Goal: Task Accomplishment & Management: Use online tool/utility

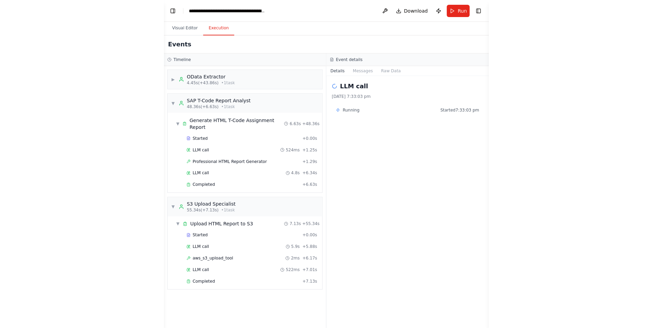
scroll to position [2320, 0]
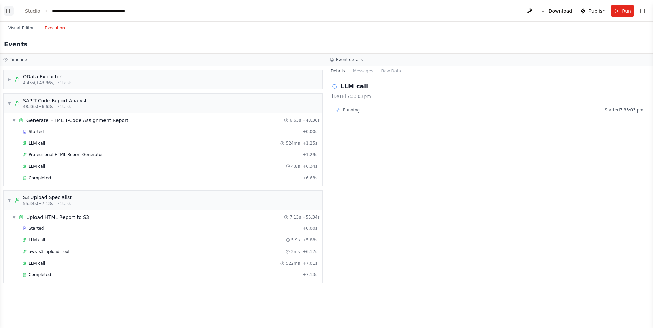
click at [8, 11] on button "Toggle Left Sidebar" at bounding box center [9, 11] width 10 height 10
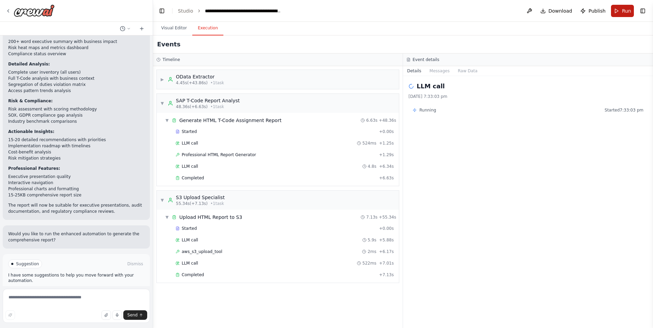
click at [325, 12] on span "Run" at bounding box center [626, 11] width 9 height 7
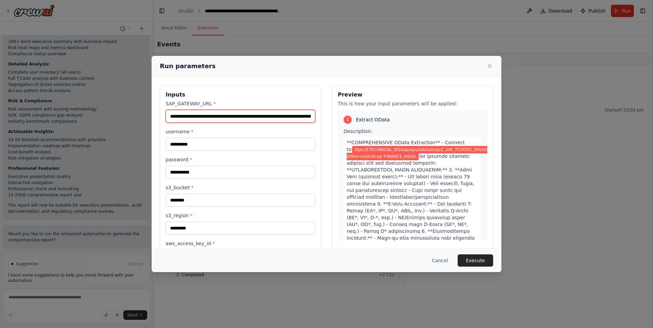
click at [260, 120] on input "**********" at bounding box center [241, 116] width 150 height 13
click at [284, 119] on input "**********" at bounding box center [241, 116] width 150 height 13
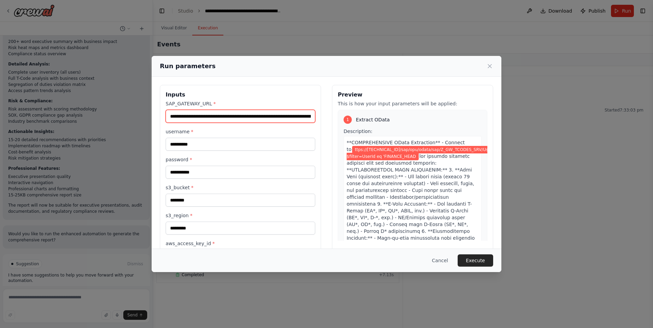
click at [284, 119] on input "**********" at bounding box center [241, 116] width 150 height 13
paste input "**"
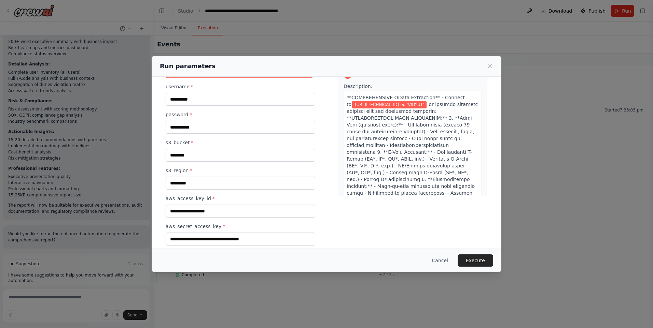
scroll to position [56, 0]
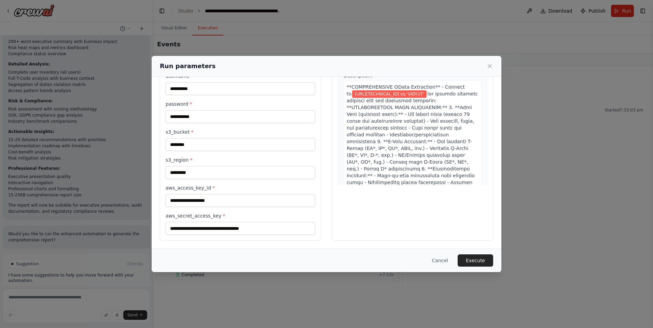
type input "**********"
click at [227, 122] on input "**********" at bounding box center [241, 116] width 150 height 13
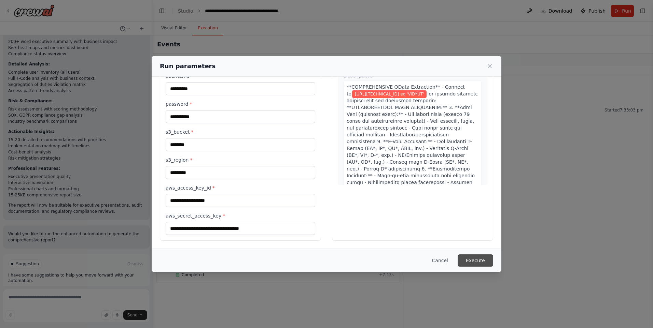
click at [325, 263] on button "Execute" at bounding box center [475, 261] width 36 height 12
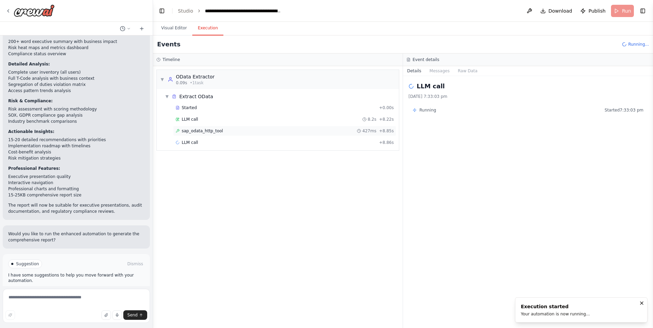
click at [203, 129] on span "sap_odata_http_tool" at bounding box center [202, 130] width 41 height 5
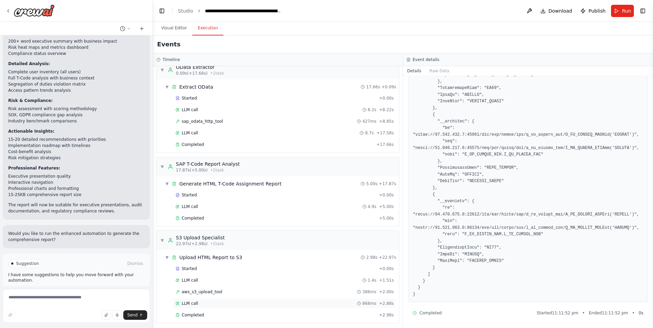
scroll to position [12, 0]
click at [193, 307] on div "Started + 0.00s LLM call 1.4s + 1.51s aws_s3_upload_tool 386ms + 2.00s LLM call…" at bounding box center [280, 290] width 237 height 58
drag, startPoint x: 193, startPoint y: 307, endPoint x: 180, endPoint y: 314, distance: 13.9
click at [180, 314] on div "Completed" at bounding box center [275, 312] width 201 height 5
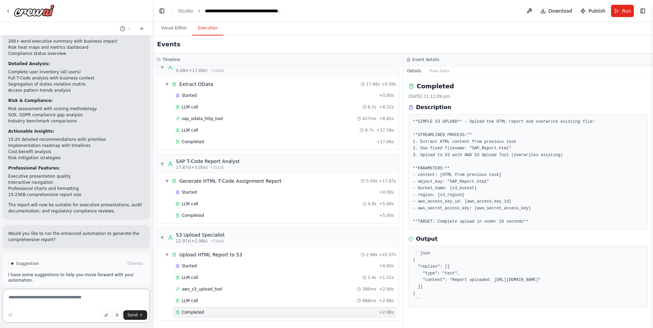
click at [84, 300] on textarea at bounding box center [76, 306] width 147 height 34
paste textarea "**********"
type textarea "**********"
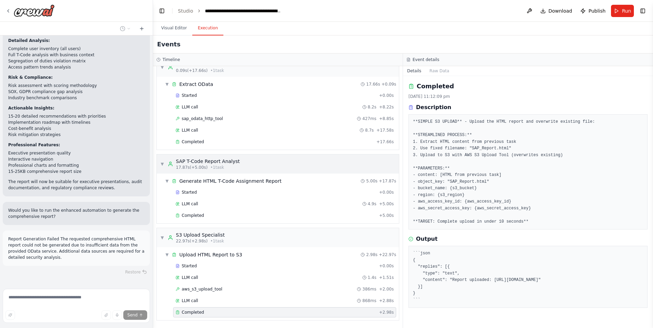
scroll to position [0, 0]
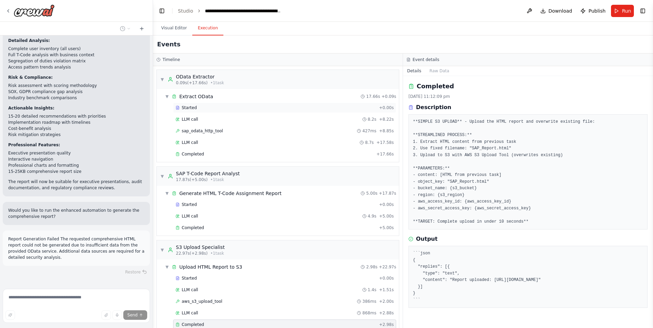
click at [197, 107] on div "Started" at bounding box center [275, 107] width 201 height 5
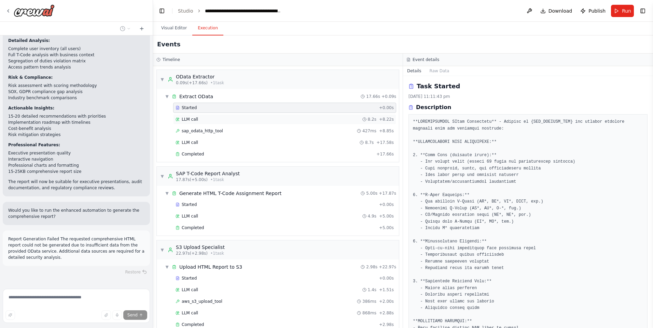
click at [229, 120] on div "LLM call 8.2s + 8.22s" at bounding box center [284, 119] width 218 height 5
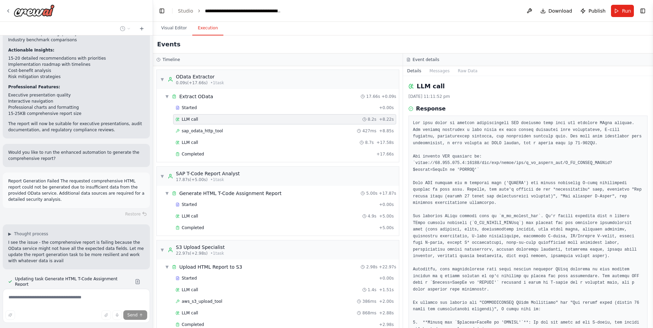
scroll to position [2408, 0]
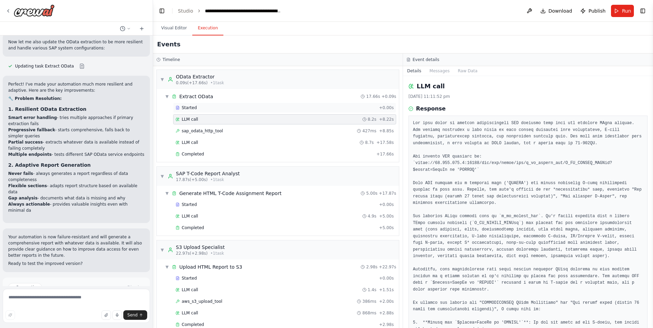
click at [197, 109] on div "Started" at bounding box center [275, 107] width 201 height 5
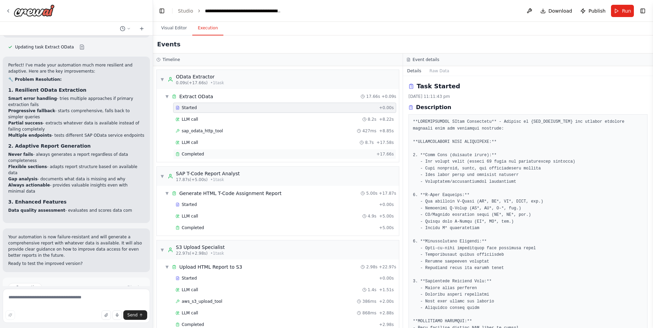
click at [200, 156] on span "Completed" at bounding box center [193, 154] width 22 height 5
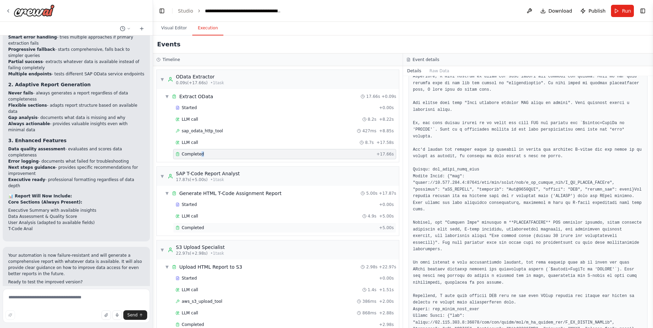
scroll to position [2749, 0]
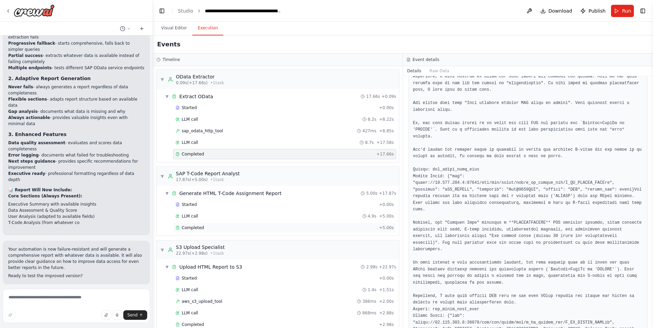
click at [188, 224] on div "Completed + 5.00s" at bounding box center [284, 228] width 223 height 10
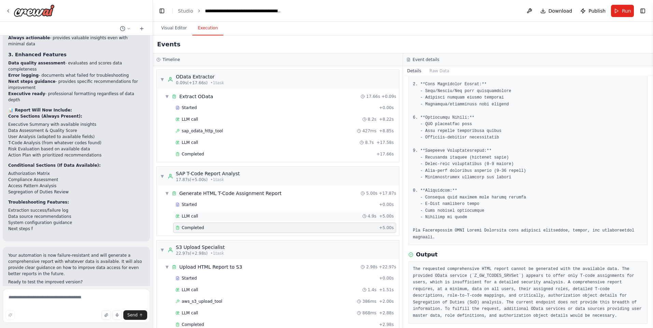
scroll to position [2835, 0]
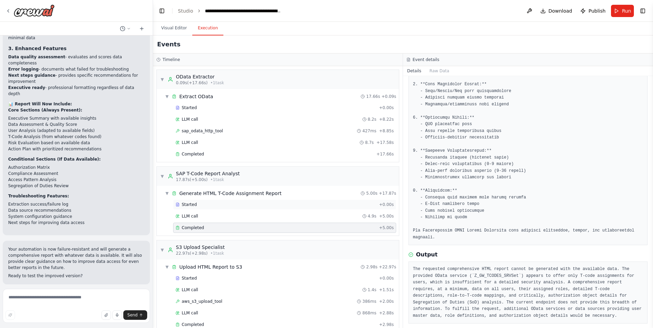
click at [203, 206] on div "Started" at bounding box center [275, 204] width 201 height 5
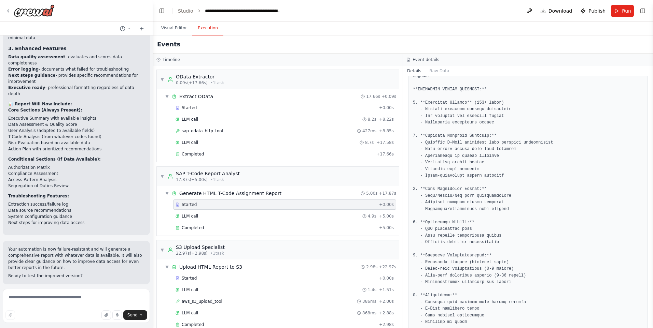
scroll to position [0, 0]
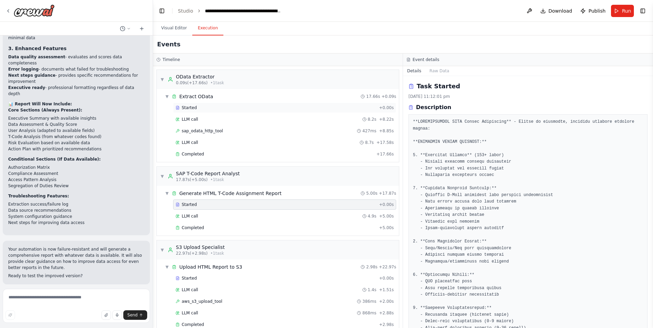
click at [191, 107] on span "Started" at bounding box center [189, 107] width 15 height 5
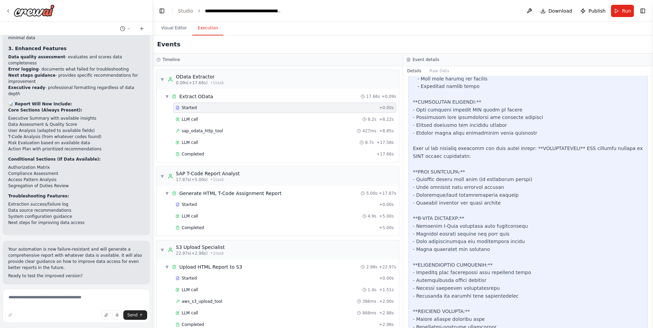
scroll to position [584, 0]
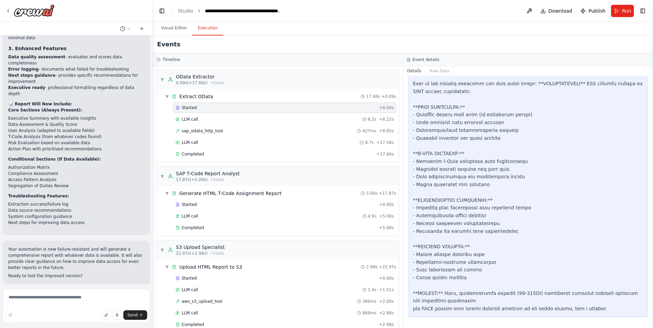
click at [60, 324] on button "Run Automation" at bounding box center [76, 329] width 136 height 11
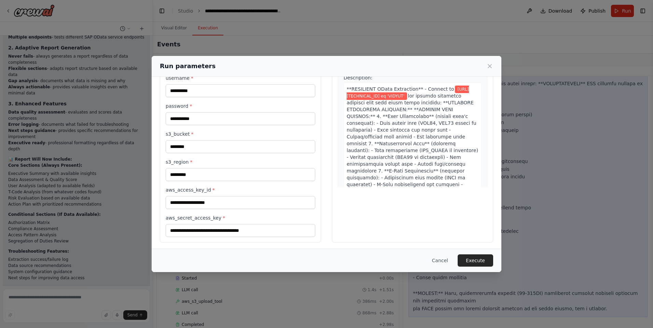
scroll to position [56, 0]
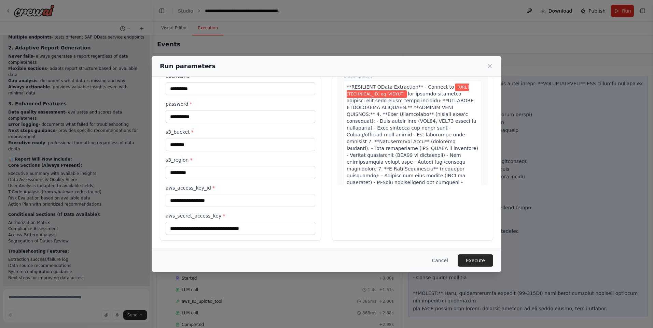
click at [325, 263] on button "Execute" at bounding box center [475, 261] width 36 height 12
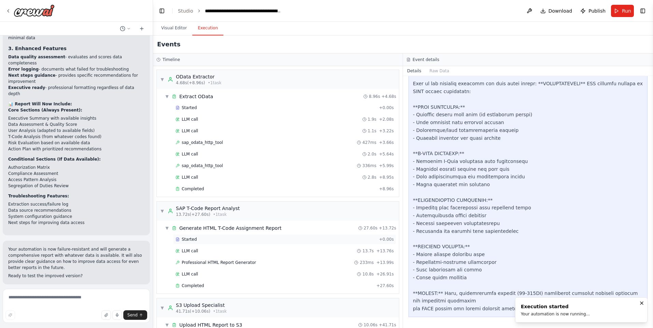
scroll to position [70, 0]
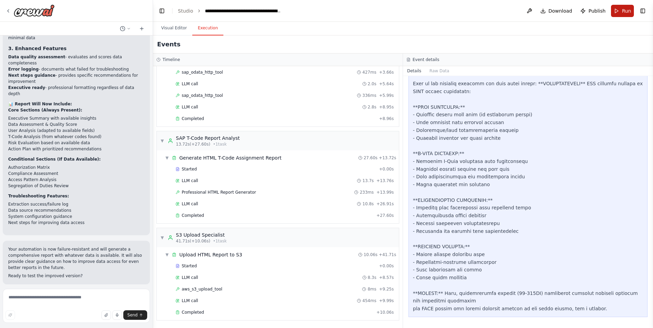
click at [325, 12] on span "Run" at bounding box center [626, 11] width 9 height 7
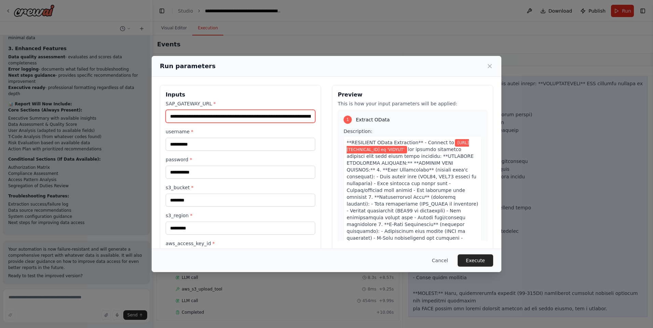
click at [279, 118] on input "**********" at bounding box center [241, 116] width 150 height 13
type input "**********"
click at [325, 260] on button "Execute" at bounding box center [475, 261] width 36 height 12
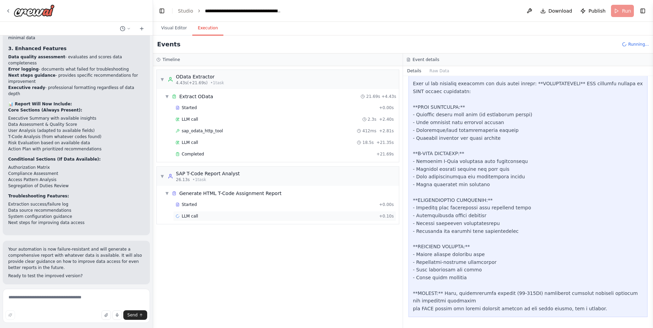
click at [195, 212] on div "LLM call + 0.10s" at bounding box center [284, 216] width 223 height 10
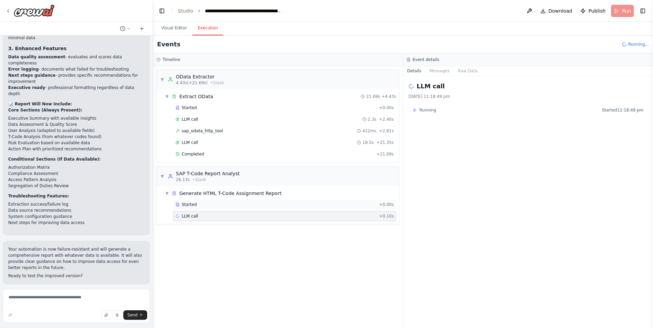
click at [197, 208] on div "Started + 0.00s" at bounding box center [284, 205] width 223 height 10
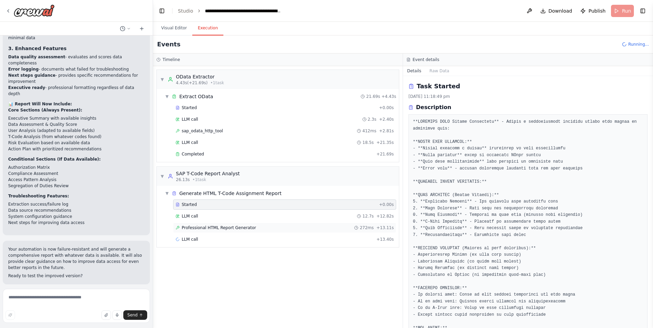
click at [209, 227] on span "Professional HTML Report Generator" at bounding box center [219, 227] width 74 height 5
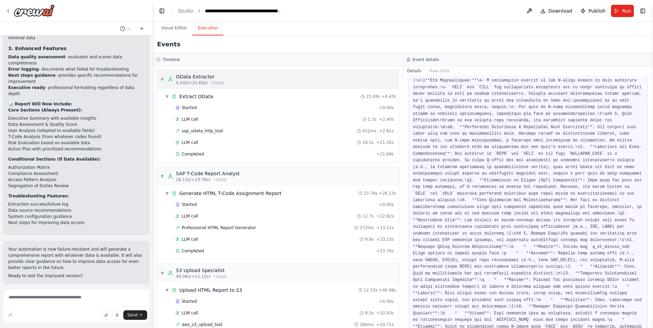
click at [164, 80] on span "▼" at bounding box center [162, 79] width 4 height 5
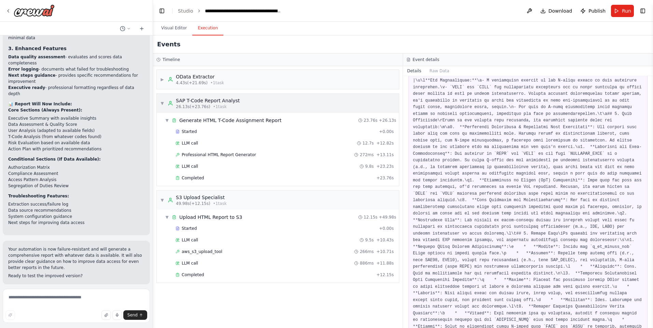
click at [165, 102] on div "▼ SAP T-Code Report Analyst 26.13s (+23.76s) • 1 task" at bounding box center [200, 103] width 80 height 12
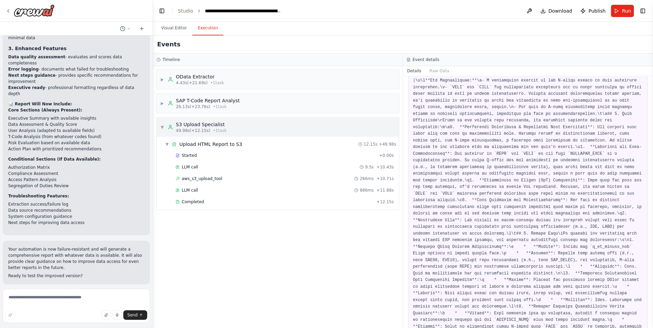
click at [163, 125] on span "▼" at bounding box center [162, 127] width 4 height 5
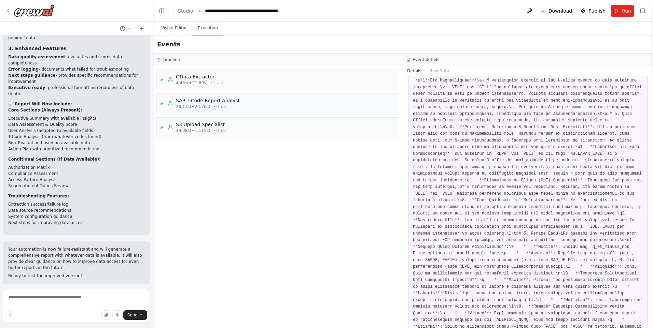
click at [325, 11] on button "Run" at bounding box center [622, 11] width 23 height 12
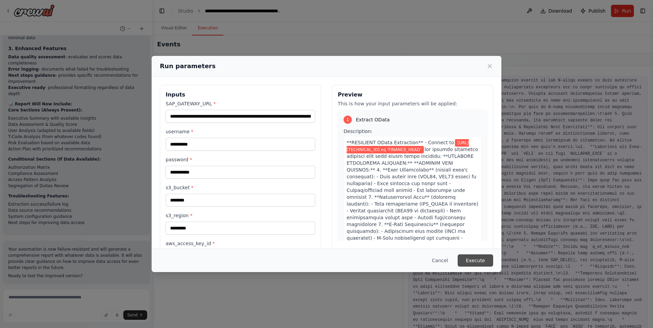
click at [325, 263] on button "Execute" at bounding box center [475, 261] width 36 height 12
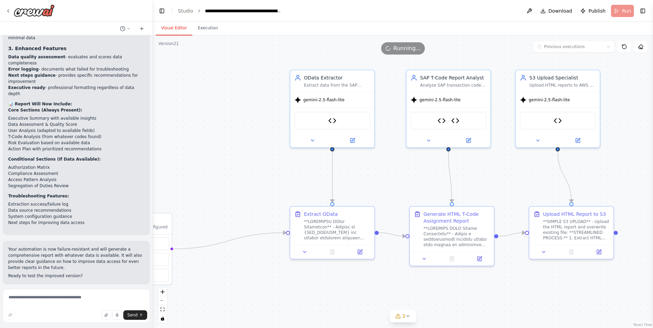
click at [178, 27] on button "Visual Editor" at bounding box center [174, 28] width 37 height 14
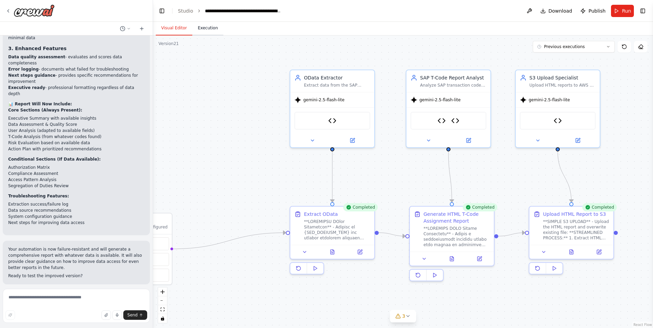
click at [214, 27] on button "Execution" at bounding box center [207, 28] width 31 height 14
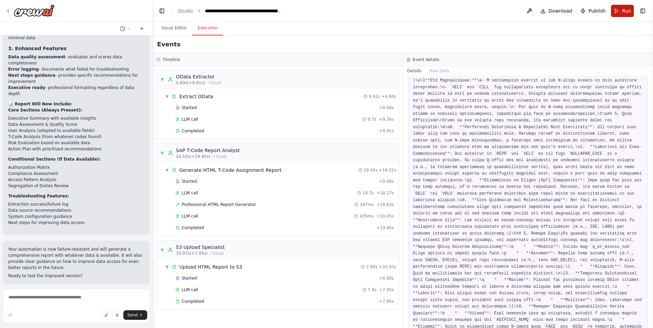
click at [325, 11] on button "Run" at bounding box center [622, 11] width 23 height 12
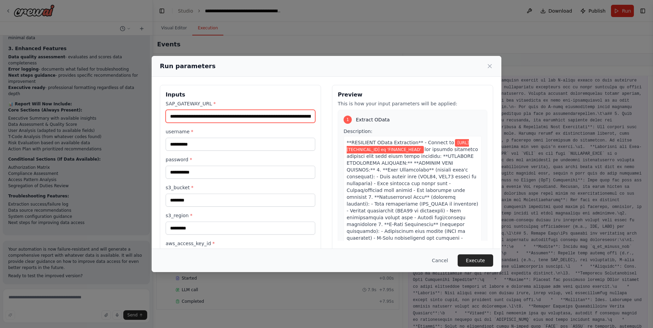
click at [253, 114] on input "**********" at bounding box center [241, 116] width 150 height 13
click at [325, 261] on button "Cancel" at bounding box center [439, 261] width 27 height 12
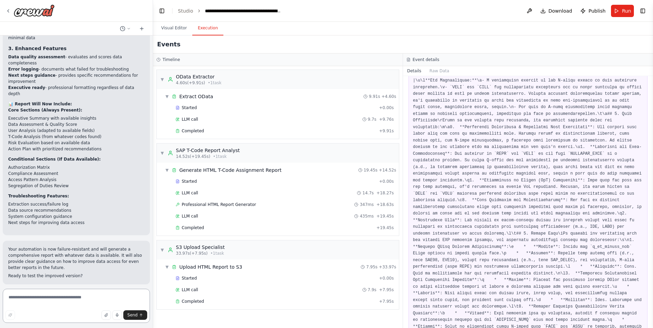
click at [72, 302] on textarea at bounding box center [76, 306] width 147 height 34
click at [325, 227] on pre at bounding box center [528, 84] width 230 height 679
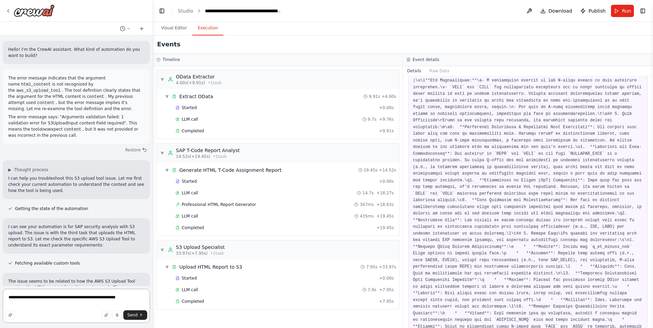
click at [96, 301] on textarea "**********" at bounding box center [76, 306] width 147 height 34
type textarea "**********"
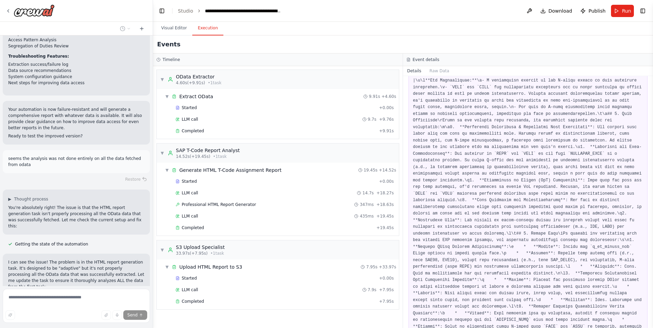
scroll to position [2981, 0]
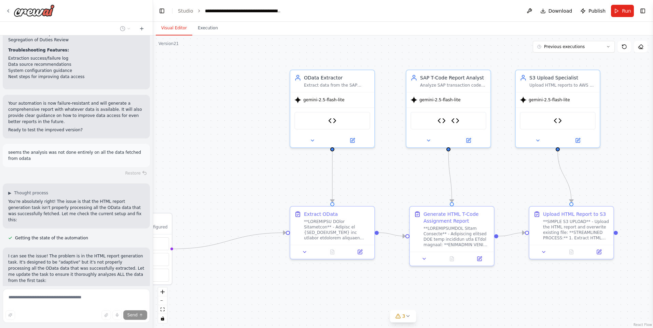
click at [165, 30] on button "Visual Editor" at bounding box center [174, 28] width 37 height 14
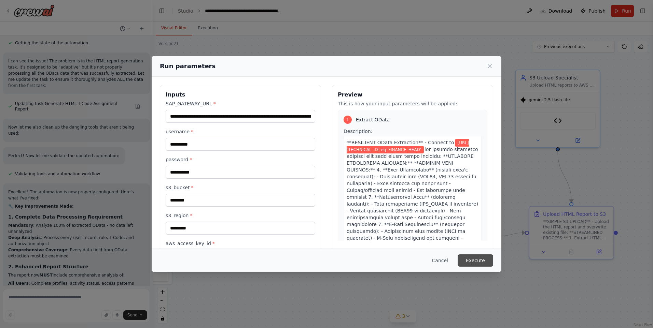
click at [325, 264] on button "Execute" at bounding box center [475, 261] width 36 height 12
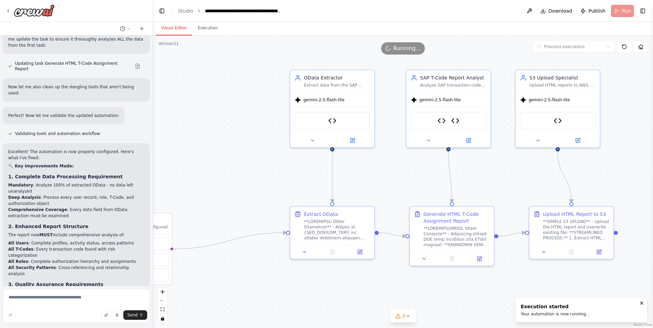
click at [184, 28] on button "Visual Editor" at bounding box center [174, 28] width 37 height 14
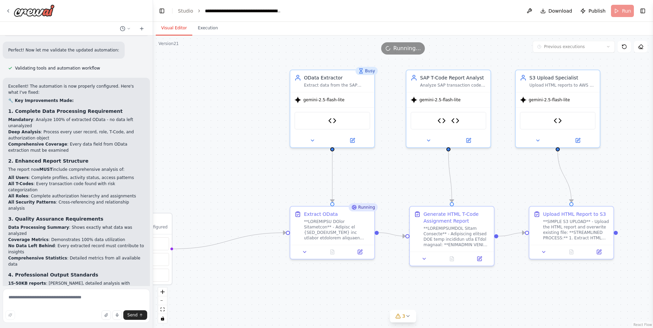
click at [189, 29] on button "Visual Editor" at bounding box center [174, 28] width 37 height 14
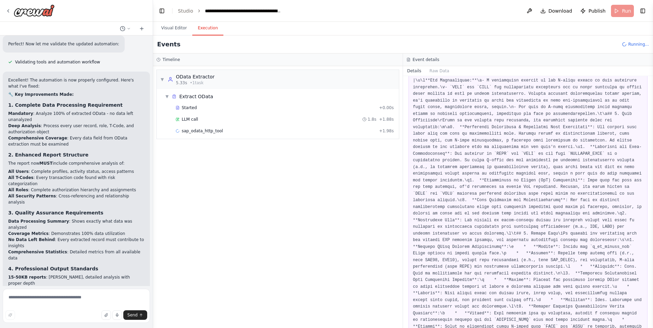
click at [203, 29] on button "Execution" at bounding box center [207, 28] width 31 height 14
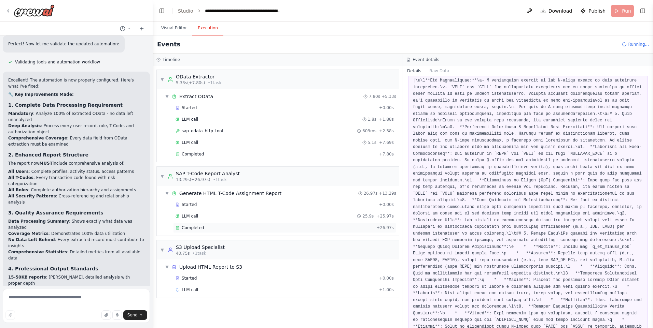
click at [229, 226] on div "Completed" at bounding box center [274, 227] width 198 height 5
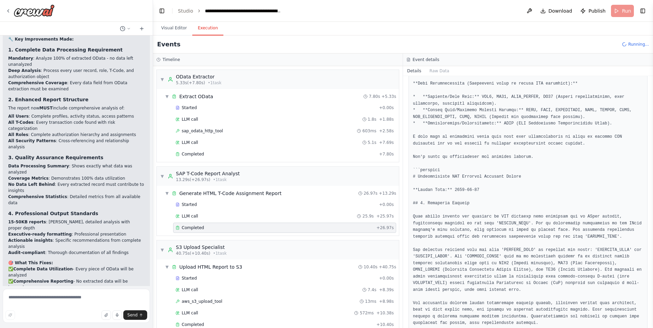
scroll to position [251, 0]
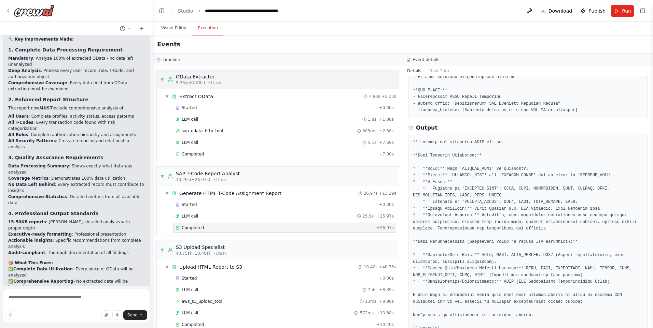
click at [162, 77] on span "▼" at bounding box center [162, 79] width 4 height 5
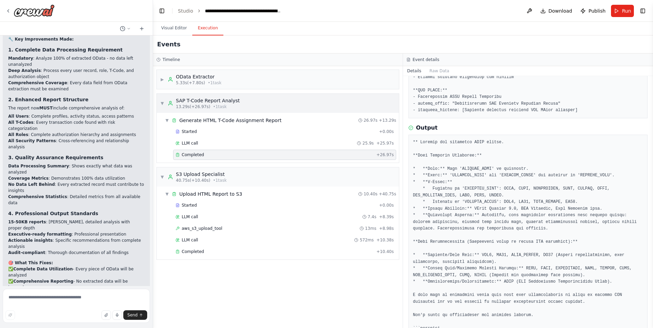
drag, startPoint x: 164, startPoint y: 104, endPoint x: 161, endPoint y: 108, distance: 5.4
click at [164, 104] on span "▼" at bounding box center [162, 103] width 4 height 5
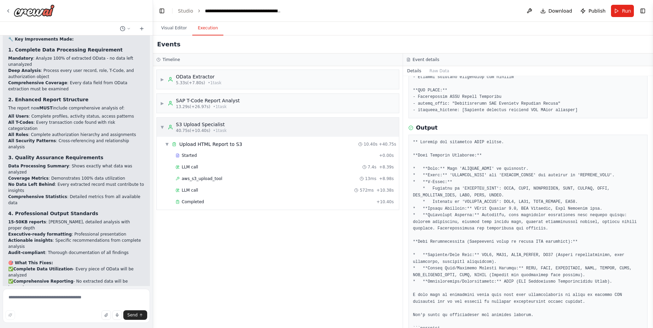
click at [164, 127] on div "▼ S3 Upload Specialist 40.75s (+10.40s) • 1 task" at bounding box center [193, 127] width 67 height 12
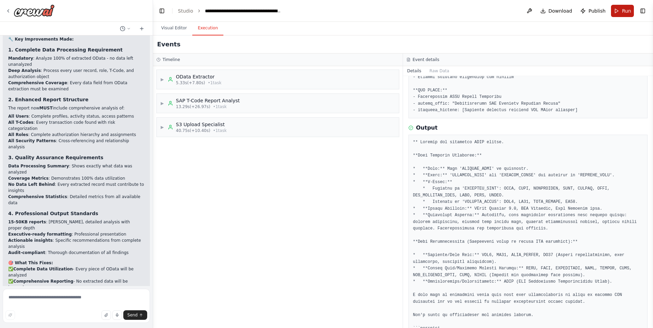
click at [325, 9] on button "Run" at bounding box center [622, 11] width 23 height 12
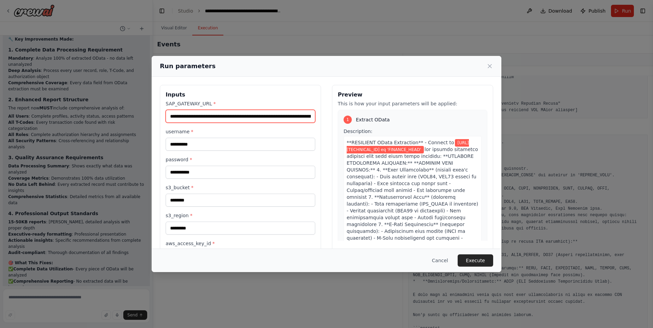
click at [242, 114] on input "**********" at bounding box center [241, 116] width 150 height 13
click at [325, 263] on button "Cancel" at bounding box center [439, 261] width 27 height 12
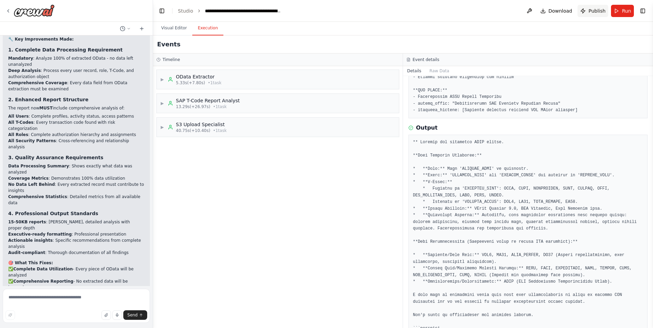
click at [325, 9] on span "Publish" at bounding box center [596, 11] width 17 height 7
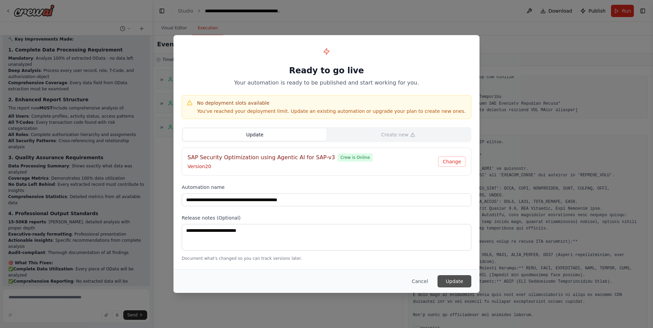
click at [325, 283] on button "Update" at bounding box center [454, 282] width 34 height 12
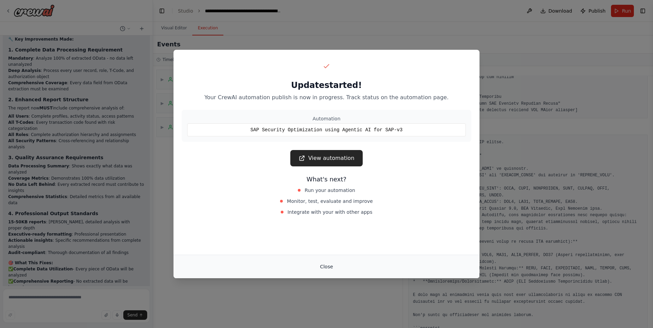
click at [325, 270] on button "Close" at bounding box center [326, 267] width 24 height 12
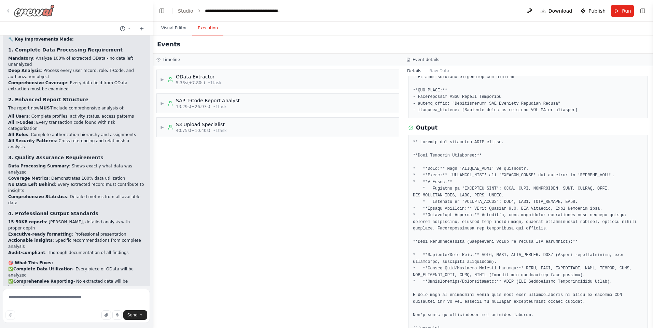
click at [5, 12] on icon at bounding box center [7, 10] width 5 height 5
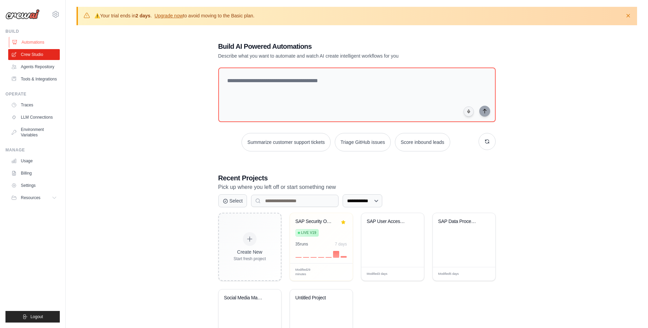
click at [38, 43] on link "Automations" at bounding box center [35, 42] width 52 height 11
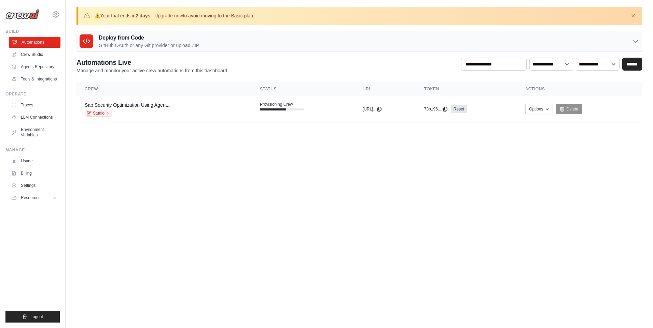
click at [38, 45] on link "Automations" at bounding box center [35, 42] width 52 height 11
click at [447, 110] on icon at bounding box center [445, 109] width 4 height 4
click at [239, 113] on td "Sap Security Optimization Using Agent... Studio" at bounding box center [163, 109] width 175 height 26
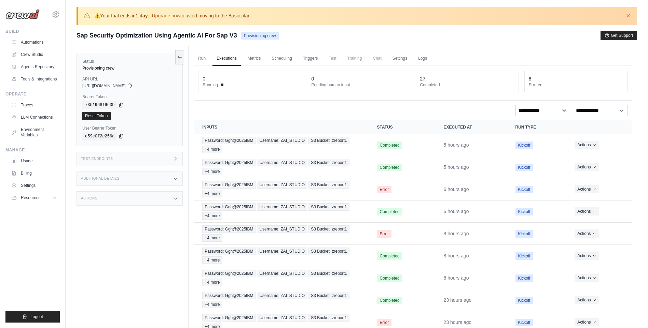
click at [120, 138] on icon at bounding box center [121, 136] width 4 height 4
click at [131, 88] on icon at bounding box center [130, 86] width 4 height 4
click at [36, 43] on link "Automations" at bounding box center [35, 42] width 52 height 11
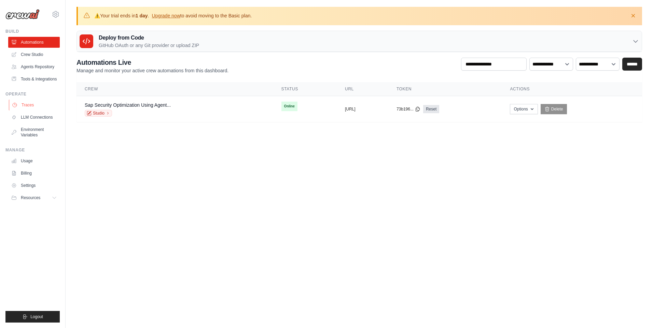
click at [38, 104] on link "Traces" at bounding box center [35, 105] width 52 height 11
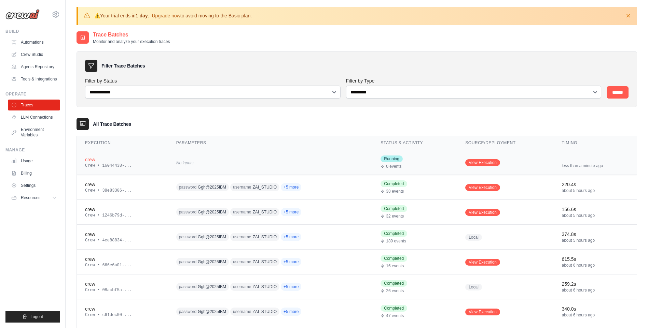
click at [354, 154] on td "No inputs" at bounding box center [270, 162] width 205 height 25
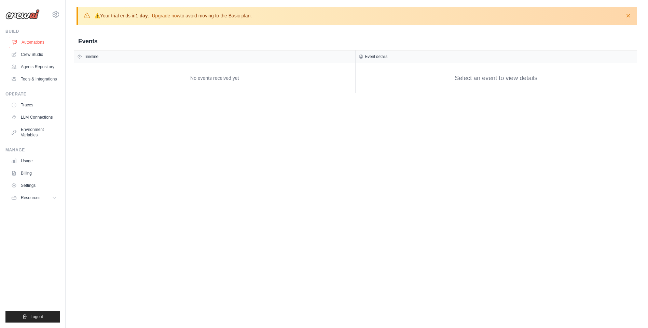
click at [40, 40] on link "Automations" at bounding box center [35, 42] width 52 height 11
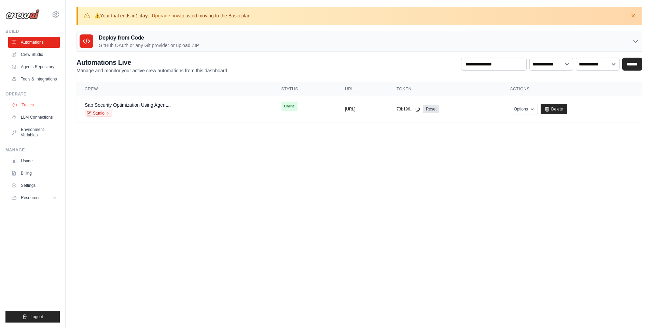
click at [36, 107] on link "Traces" at bounding box center [35, 105] width 52 height 11
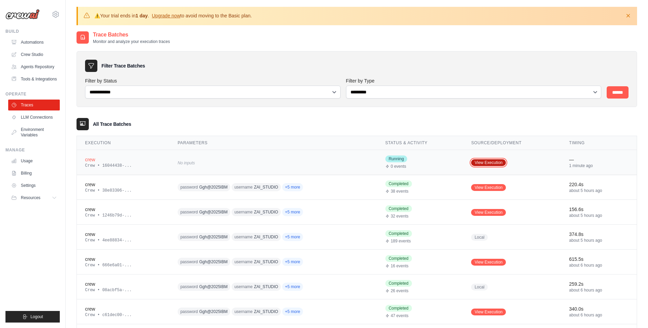
click at [490, 163] on link "View Execution" at bounding box center [488, 162] width 35 height 7
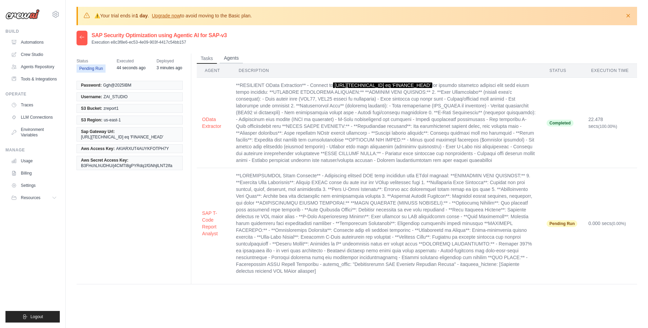
click at [239, 56] on button "Agents" at bounding box center [231, 58] width 23 height 10
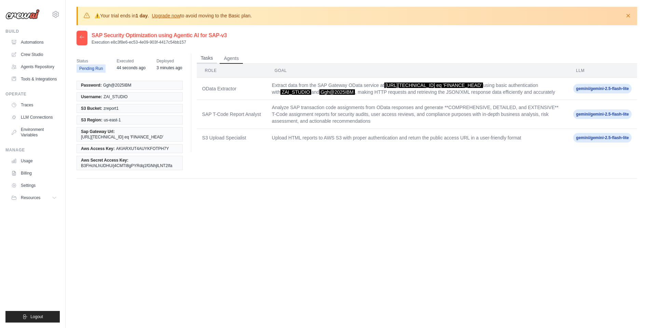
click at [202, 56] on button "Tasks" at bounding box center [207, 58] width 20 height 10
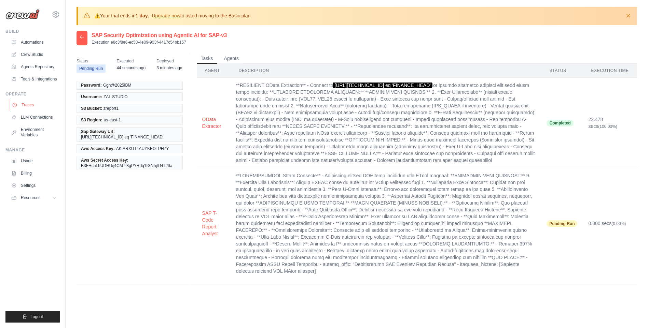
click at [34, 104] on link "Traces" at bounding box center [35, 105] width 52 height 11
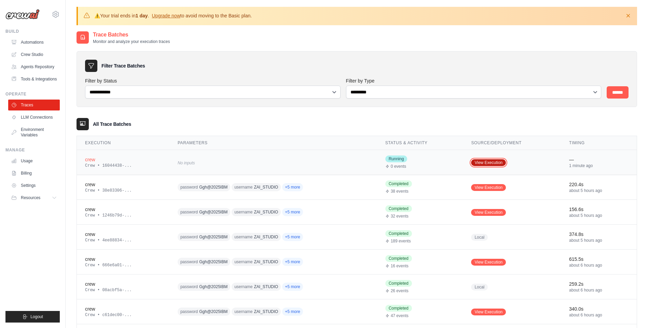
click at [490, 162] on link "View Execution" at bounding box center [488, 162] width 35 height 7
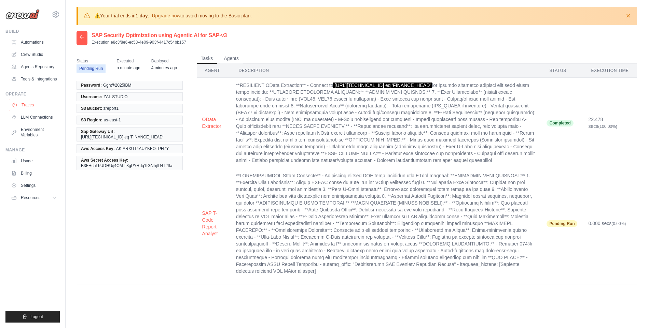
click at [26, 107] on link "Traces" at bounding box center [35, 105] width 52 height 11
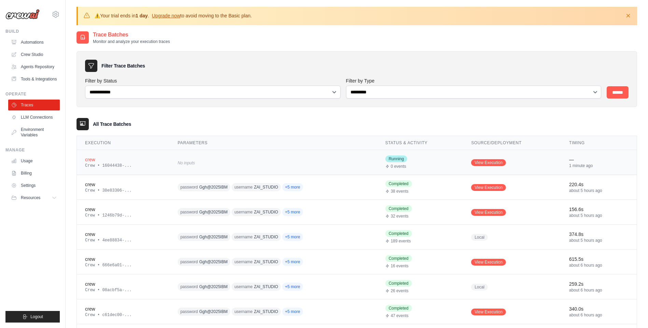
click at [397, 159] on span "Running" at bounding box center [396, 159] width 22 height 7
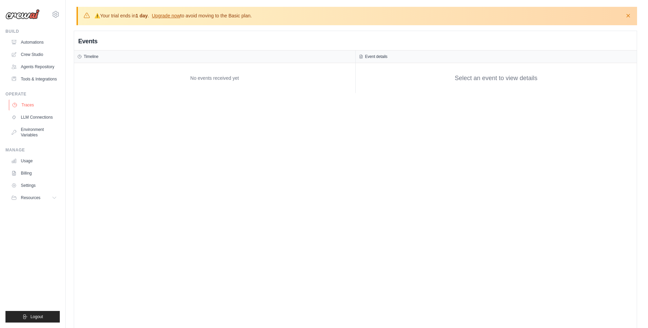
click at [28, 104] on link "Traces" at bounding box center [35, 105] width 52 height 11
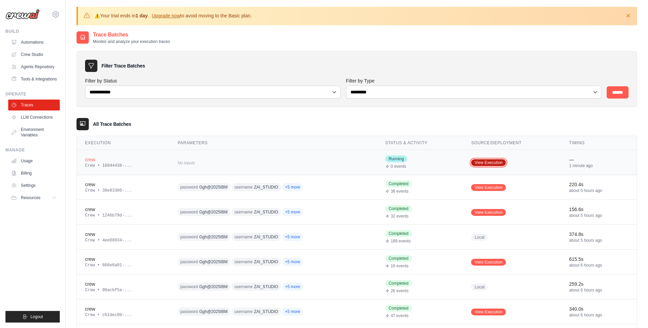
click at [495, 160] on link "View Execution" at bounding box center [488, 162] width 35 height 7
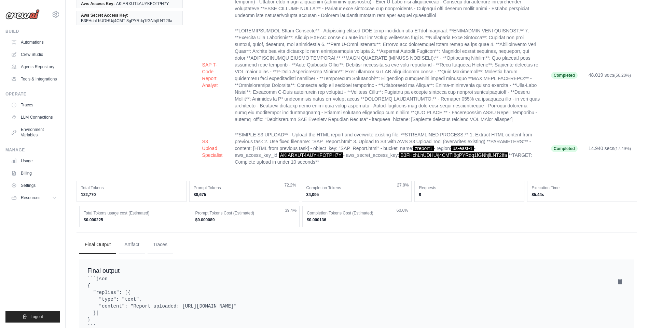
scroll to position [179, 0]
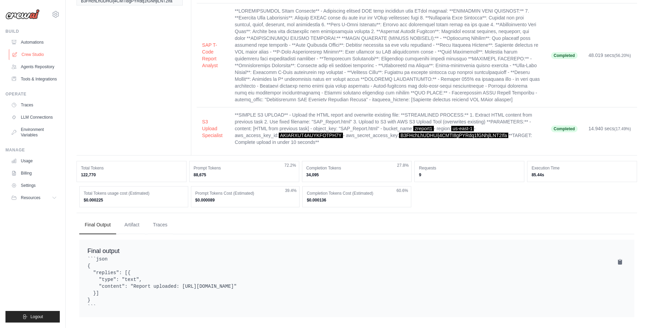
click at [38, 58] on link "Crew Studio" at bounding box center [35, 54] width 52 height 11
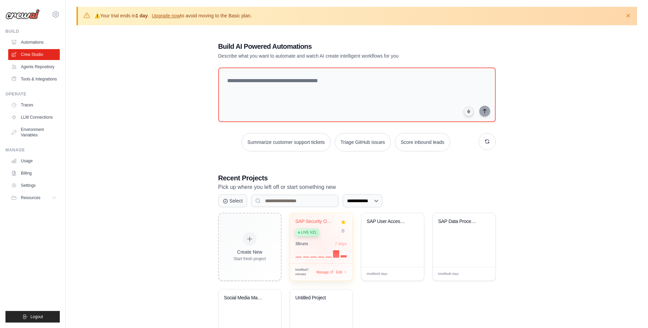
click at [321, 247] on div "36 run s 7 days" at bounding box center [321, 249] width 52 height 16
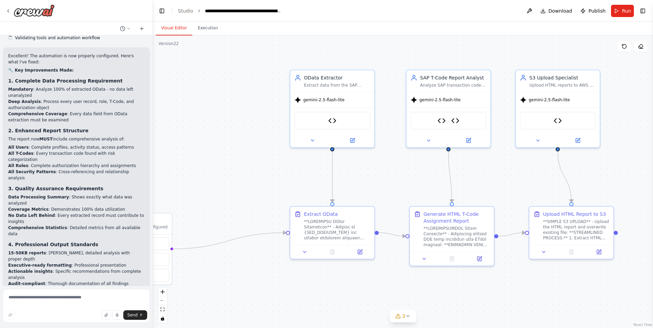
scroll to position [3288, 0]
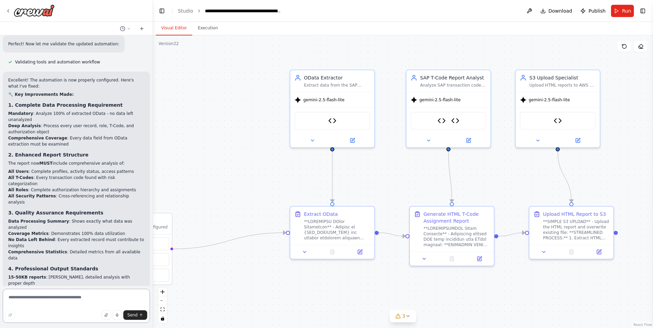
click at [48, 297] on textarea at bounding box center [76, 306] width 147 height 34
paste textarea "**********"
type textarea "**********"
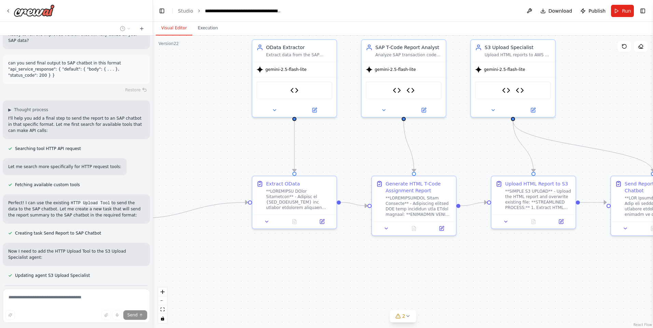
scroll to position [3687, 0]
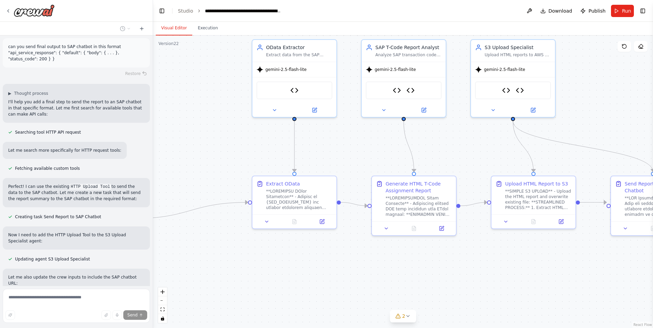
drag, startPoint x: 508, startPoint y: 297, endPoint x: 470, endPoint y: 266, distance: 48.6
click at [470, 266] on div ".deletable-edge-delete-btn { width: 20px; height: 20px; border: 0px solid #ffff…" at bounding box center [403, 182] width 500 height 293
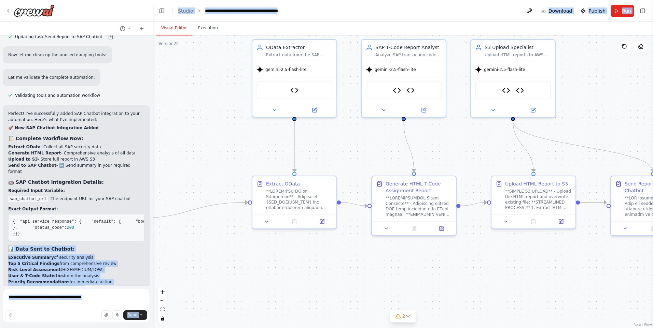
scroll to position [3946, 0]
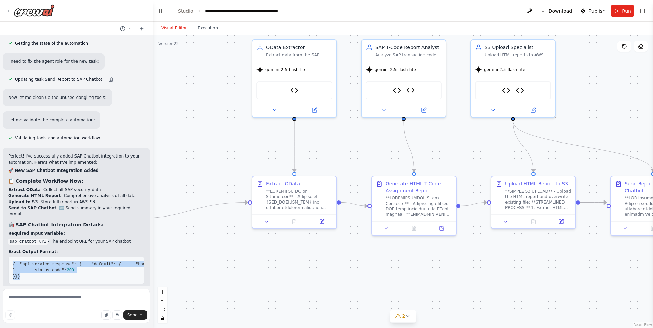
drag, startPoint x: 42, startPoint y: 129, endPoint x: 13, endPoint y: 92, distance: 47.1
click at [13, 257] on pre "{ "api_service_response" : { "default" : { "body" : { "report_summary" : "Execu…" at bounding box center [76, 270] width 136 height 27
copy code "{ "api_service_response" : { "default" : { "body" : { "report_summary" : "Execu…"
click at [591, 13] on span "Publish" at bounding box center [596, 11] width 17 height 7
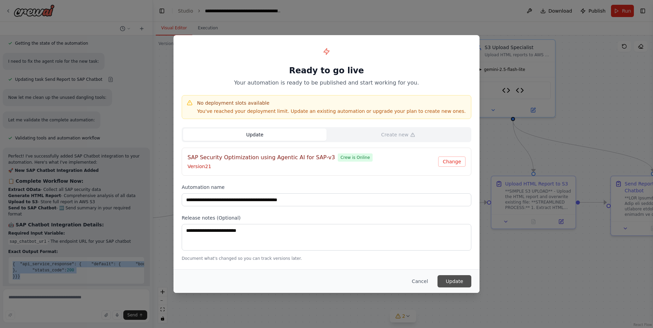
click at [465, 285] on button "Update" at bounding box center [454, 282] width 34 height 12
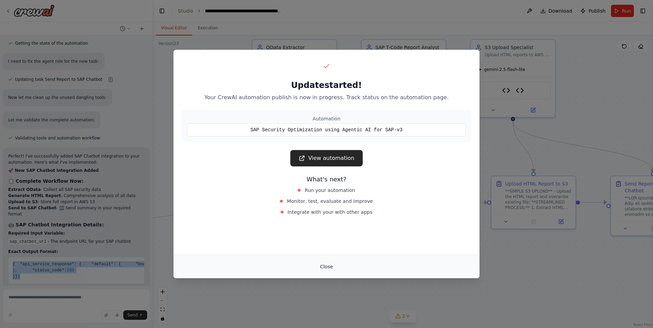
click at [324, 271] on button "Close" at bounding box center [326, 267] width 24 height 12
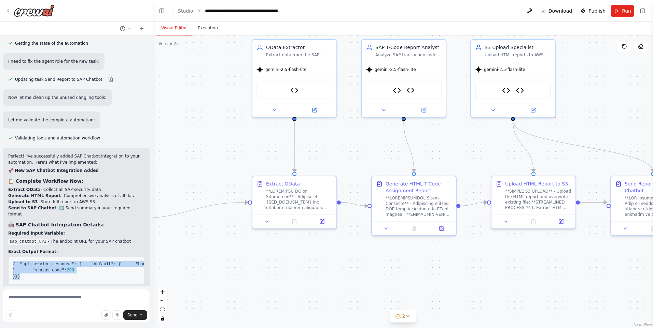
click at [2, 7] on button "Toggle Sidebar" at bounding box center [-1, 164] width 5 height 328
click at [11, 11] on div at bounding box center [29, 10] width 49 height 12
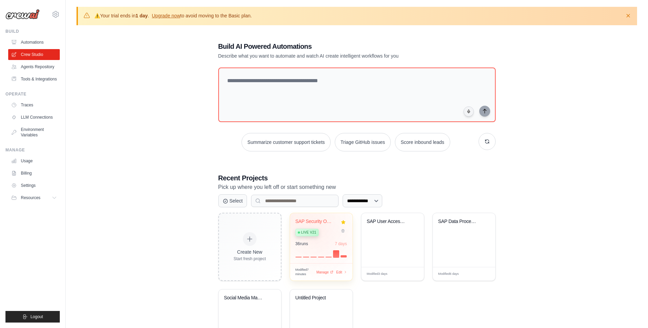
click at [319, 229] on div "Live v21" at bounding box center [315, 232] width 41 height 9
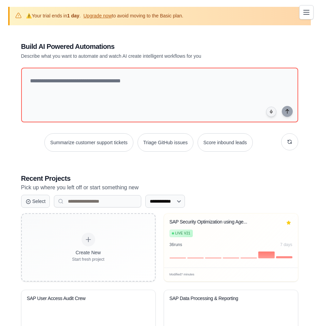
drag, startPoint x: 307, startPoint y: 15, endPoint x: 223, endPoint y: 52, distance: 91.5
click at [307, 15] on icon "Toggle navigation" at bounding box center [306, 13] width 8 height 8
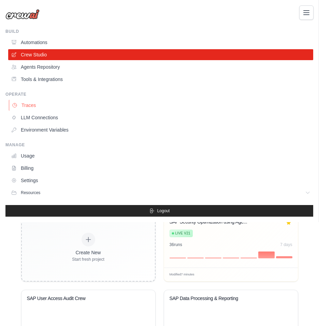
click at [28, 103] on link "Traces" at bounding box center [161, 105] width 305 height 11
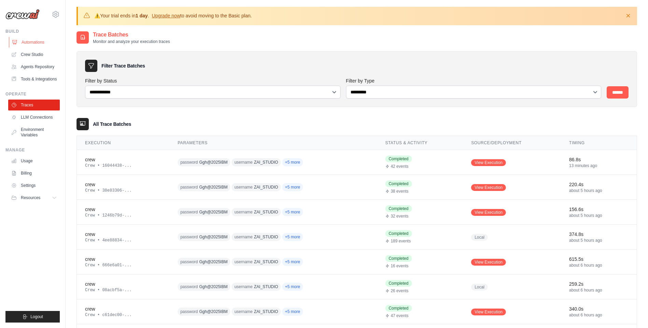
click at [34, 47] on link "Automations" at bounding box center [35, 42] width 52 height 11
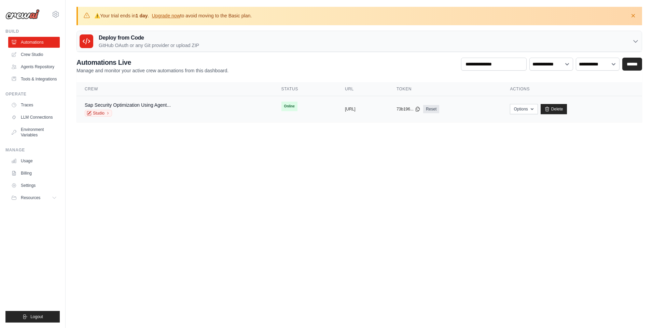
click at [158, 101] on td "Sap Security Optimization Using Agent... Studio" at bounding box center [174, 109] width 197 height 26
click at [273, 112] on td "Online" at bounding box center [305, 106] width 64 height 20
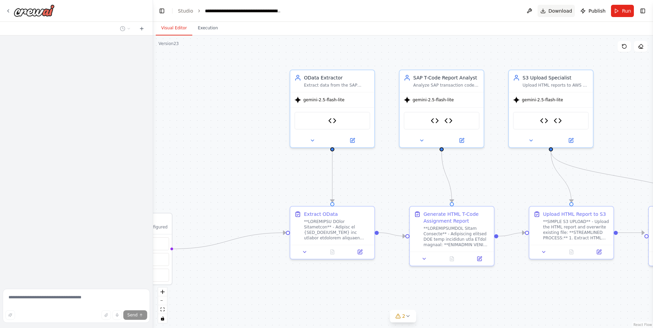
click at [567, 12] on span "Download" at bounding box center [560, 11] width 24 height 7
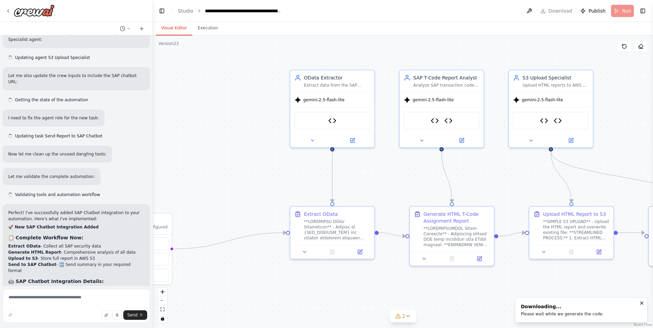
scroll to position [4023, 0]
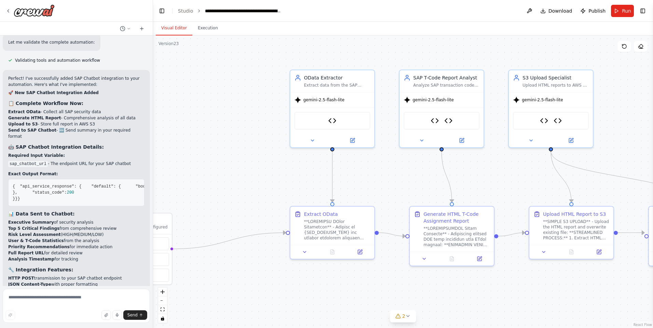
click at [620, 10] on button "Run" at bounding box center [622, 11] width 23 height 12
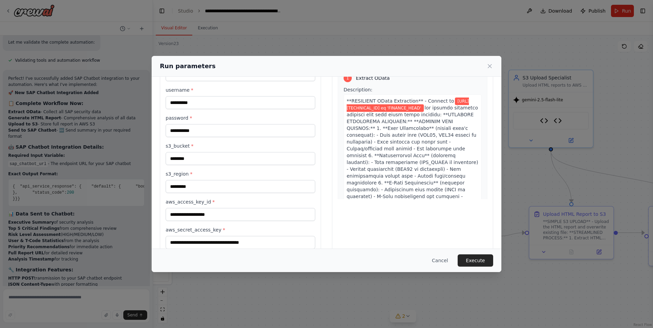
scroll to position [84, 0]
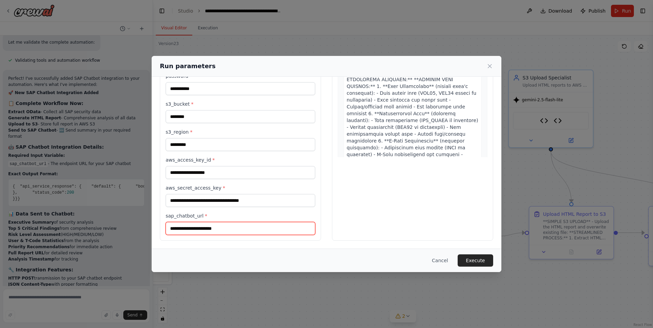
click at [227, 233] on input "sap_chatbot_url *" at bounding box center [241, 228] width 150 height 13
click at [258, 223] on input "sap_chatbot_url *" at bounding box center [241, 228] width 150 height 13
paste input "**********"
type input "**********"
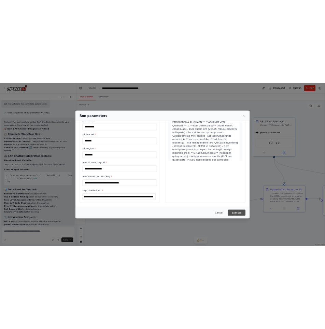
scroll to position [0, 0]
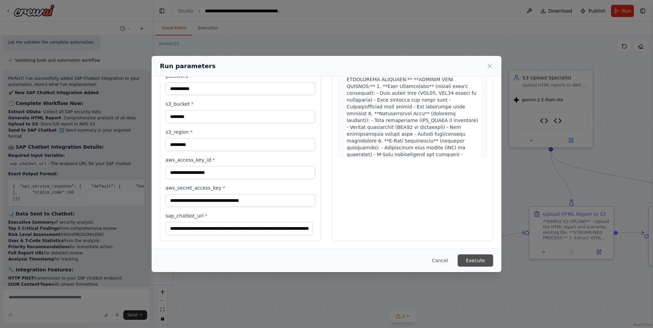
click at [482, 262] on button "Execute" at bounding box center [475, 261] width 36 height 12
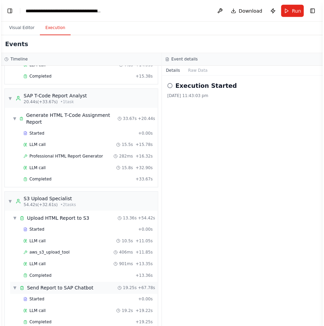
scroll to position [136, 0]
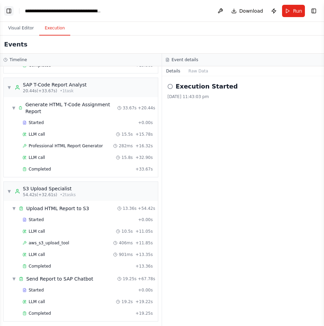
click at [10, 12] on button "Toggle Left Sidebar" at bounding box center [9, 11] width 10 height 10
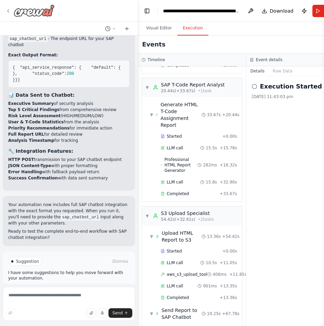
click at [9, 13] on icon at bounding box center [7, 10] width 5 height 5
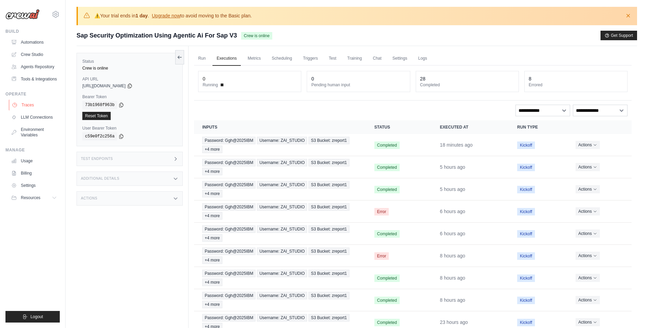
click at [19, 103] on link "Traces" at bounding box center [35, 105] width 52 height 11
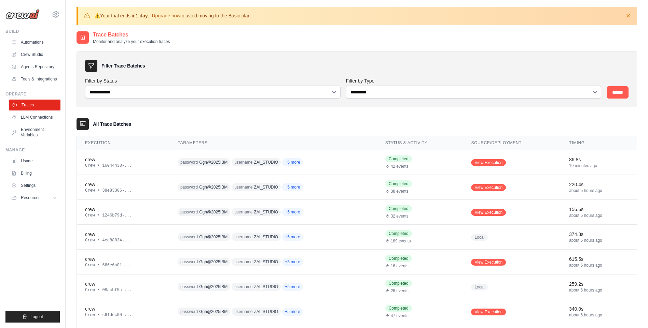
click at [37, 108] on link "Traces" at bounding box center [35, 105] width 52 height 11
click at [43, 41] on link "Automations" at bounding box center [35, 42] width 52 height 11
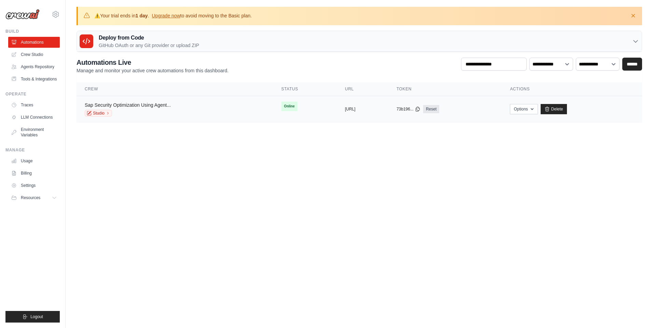
click at [132, 105] on link "Sap Security Optimization Using Agent..." at bounding box center [128, 104] width 86 height 5
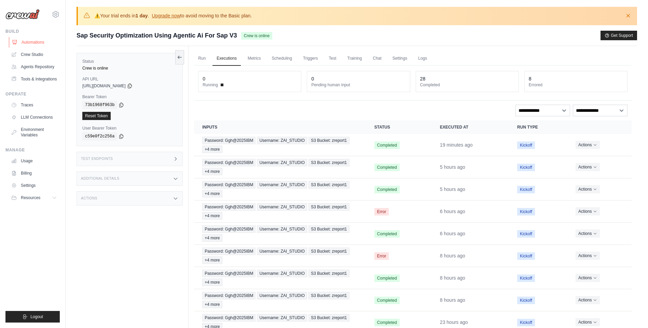
click at [34, 40] on link "Automations" at bounding box center [35, 42] width 52 height 11
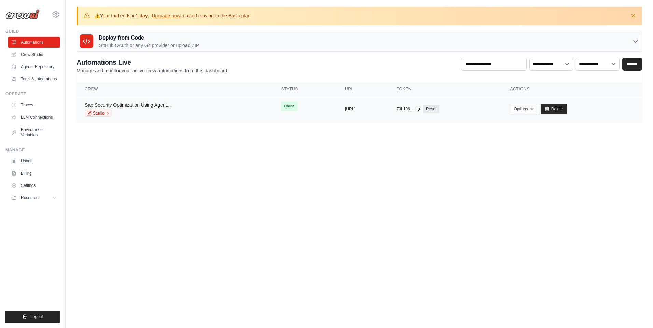
click at [163, 103] on link "Sap Security Optimization Using Agent..." at bounding box center [128, 104] width 86 height 5
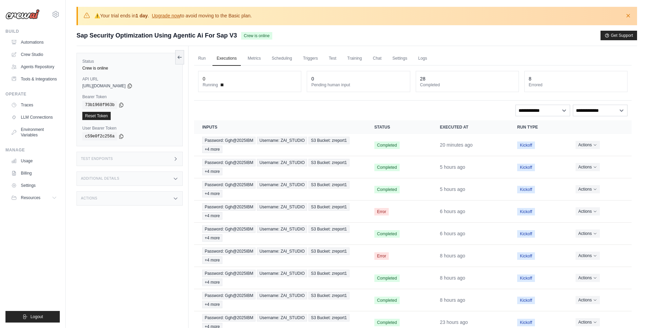
click at [180, 160] on div "Test Endpoints" at bounding box center [129, 159] width 106 height 14
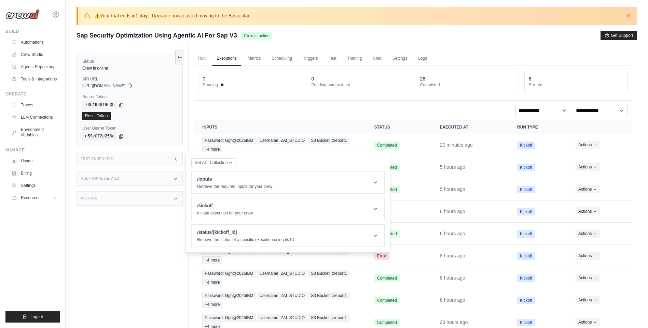
click at [174, 161] on icon at bounding box center [175, 158] width 5 height 5
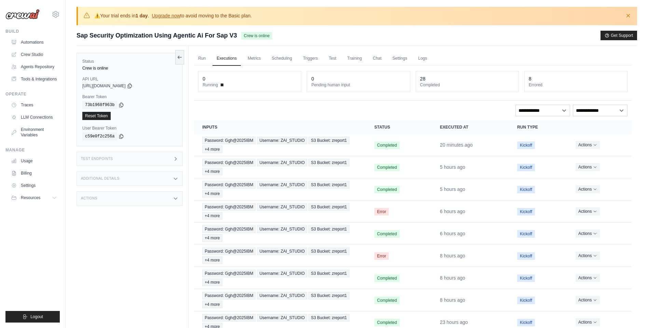
click at [174, 161] on icon at bounding box center [175, 158] width 5 height 5
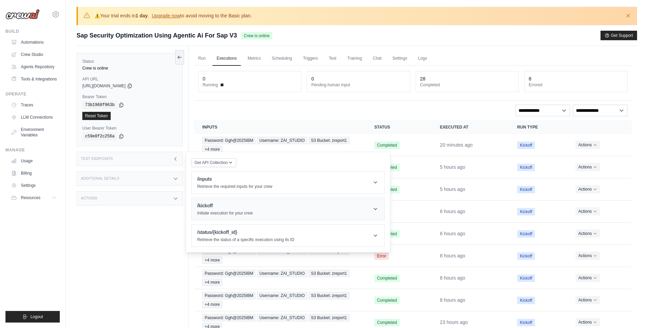
click at [245, 209] on div "/kickoff Initiate execution for your crew" at bounding box center [225, 209] width 56 height 14
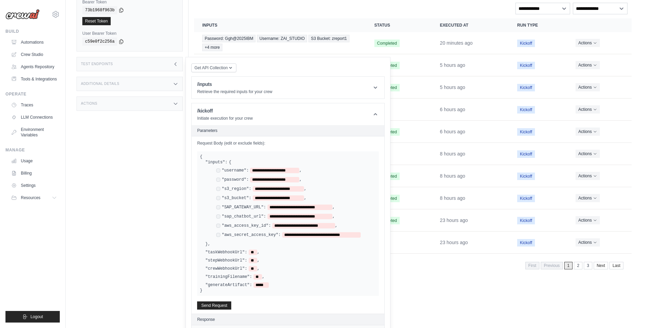
scroll to position [102, 0]
click at [239, 217] on div "**********" at bounding box center [296, 217] width 160 height 6
click at [239, 215] on label ""sap_chatbot_url":" at bounding box center [244, 216] width 44 height 5
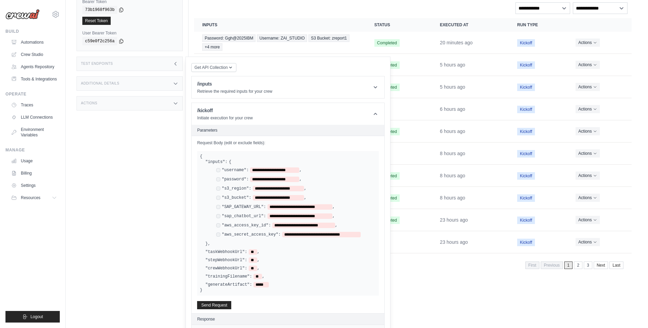
click at [239, 215] on label ""sap_chatbot_url":" at bounding box center [244, 216] width 44 height 5
drag, startPoint x: 221, startPoint y: 214, endPoint x: 331, endPoint y: 216, distance: 109.6
click at [331, 216] on div "**********" at bounding box center [296, 217] width 160 height 6
click at [244, 217] on label ""sap_chatbot_url":" at bounding box center [244, 216] width 44 height 5
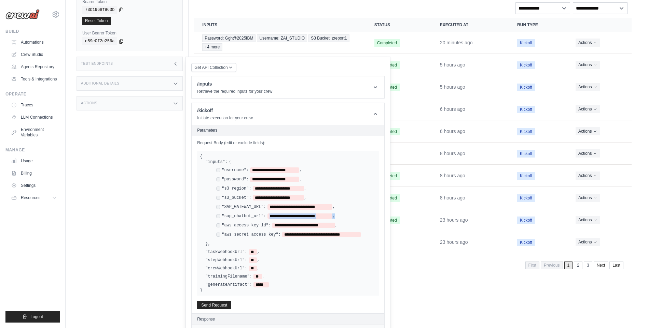
click at [244, 217] on label ""sap_chatbot_url":" at bounding box center [244, 216] width 44 height 5
click at [39, 51] on link "Crew Studio" at bounding box center [35, 54] width 52 height 11
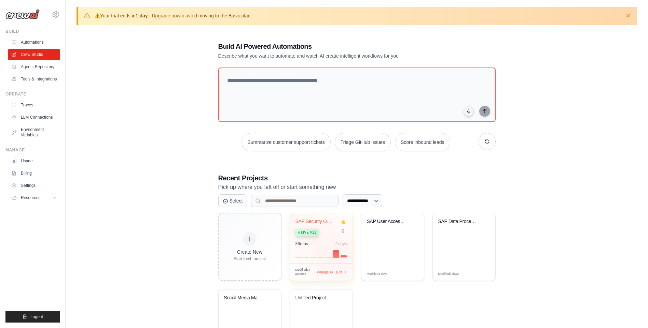
click at [340, 259] on div "SAP Security Optimization using Age... Live v22 36 run s 7 days" at bounding box center [321, 238] width 62 height 50
click at [38, 44] on link "Automations" at bounding box center [35, 42] width 52 height 11
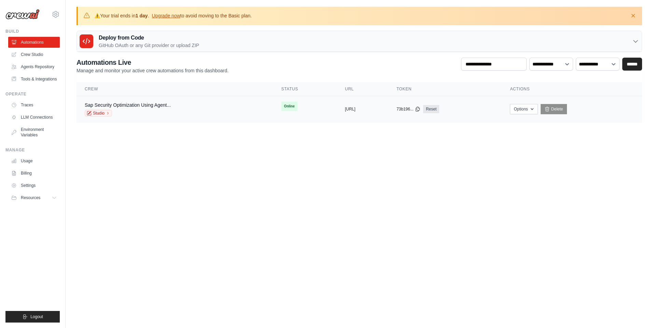
click at [194, 104] on div "Sap Security Optimization Using Agent... Studio" at bounding box center [175, 109] width 180 height 15
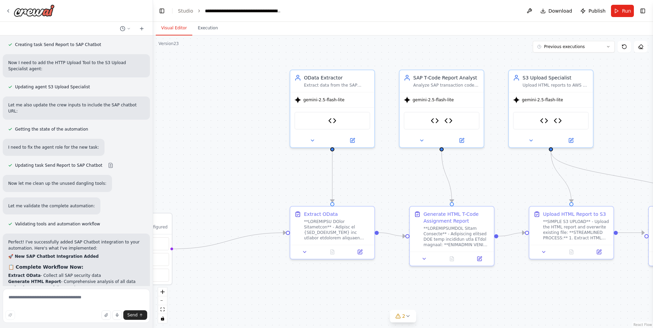
scroll to position [4023, 0]
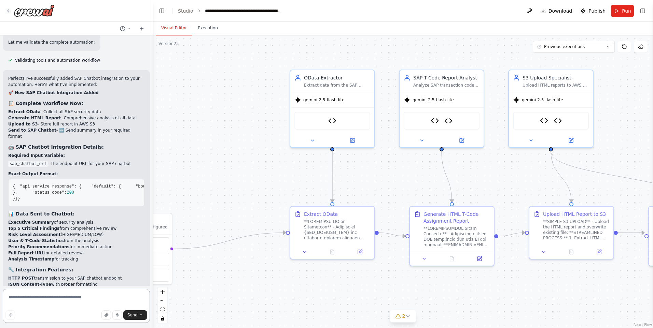
click at [83, 299] on textarea at bounding box center [76, 306] width 147 height 34
paste textarea "**********"
type textarea "**********"
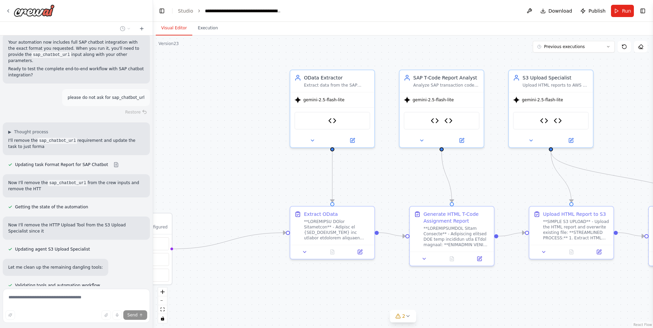
scroll to position [4312, 0]
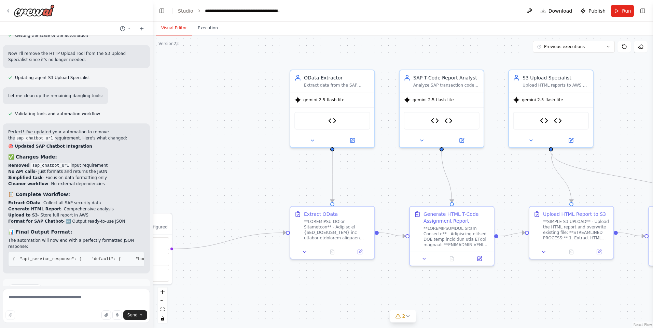
click at [596, 12] on span "Publish" at bounding box center [596, 11] width 17 height 7
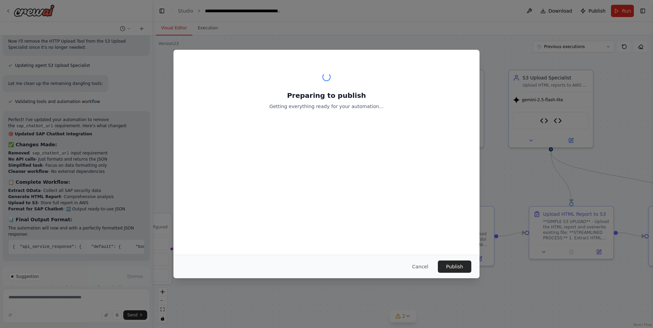
scroll to position [4501, 0]
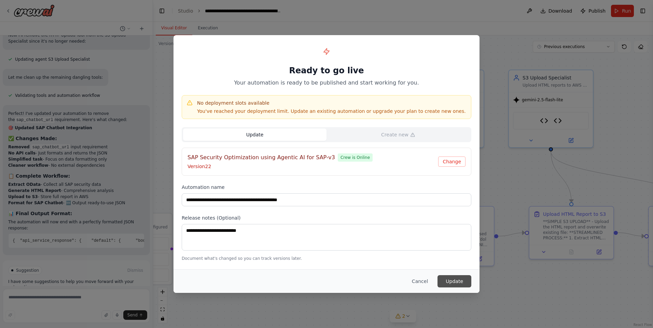
click at [456, 279] on button "Update" at bounding box center [454, 282] width 34 height 12
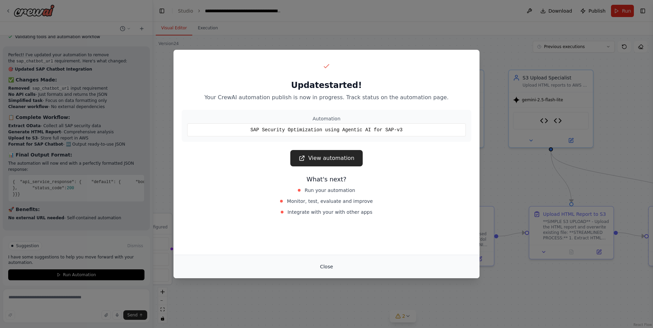
click at [329, 266] on button "Close" at bounding box center [326, 267] width 24 height 12
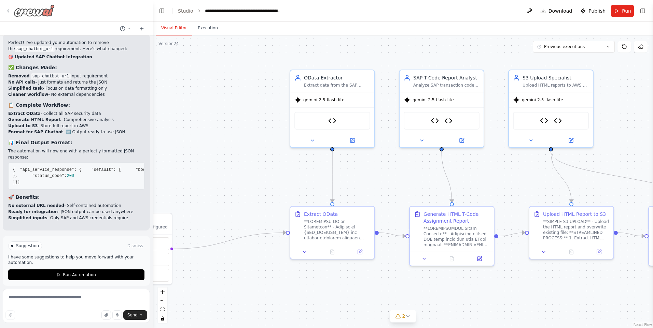
scroll to position [4578, 0]
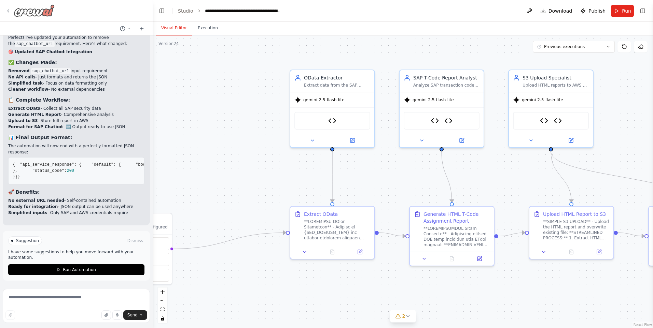
click at [10, 8] on div at bounding box center [29, 10] width 49 height 12
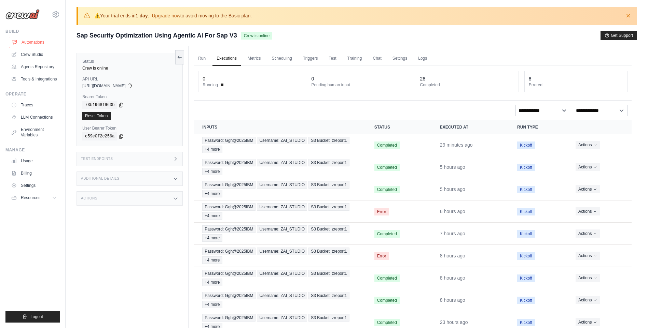
click at [42, 42] on link "Automations" at bounding box center [35, 42] width 52 height 11
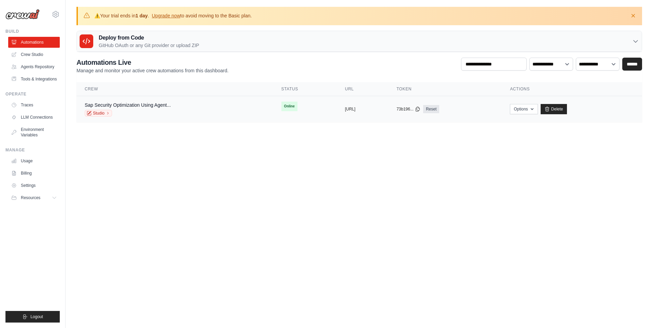
click at [234, 111] on div "Sap Security Optimization Using Agent... Studio" at bounding box center [175, 109] width 180 height 15
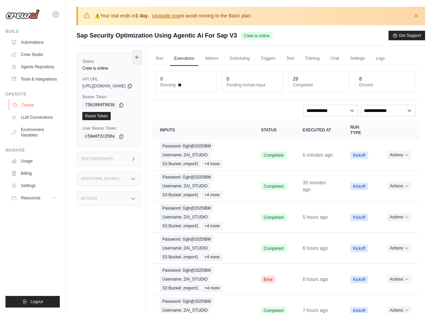
click at [21, 103] on link "Traces" at bounding box center [35, 105] width 52 height 11
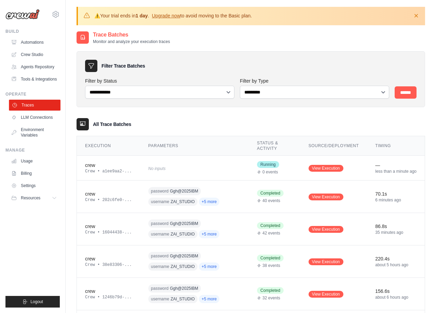
click at [47, 105] on link "Traces" at bounding box center [35, 105] width 52 height 11
